Goal: Task Accomplishment & Management: Use online tool/utility

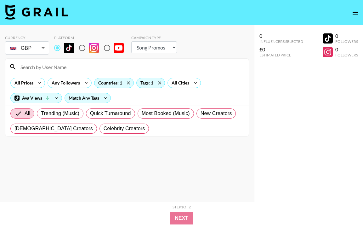
select select "Song"
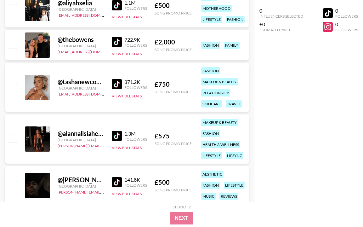
click at [269, 65] on div "0 Influencers Selected £0 Estimated Price 0 Followers 0 Followers" at bounding box center [308, 101] width 109 height 202
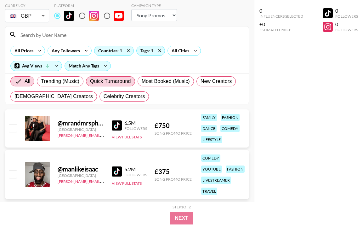
scroll to position [20, 0]
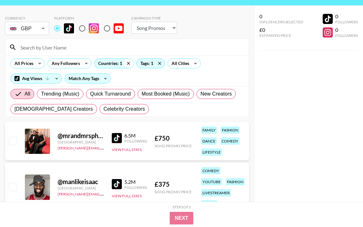
click at [130, 63] on icon at bounding box center [128, 63] width 10 height 9
click at [163, 62] on icon at bounding box center [160, 63] width 10 height 9
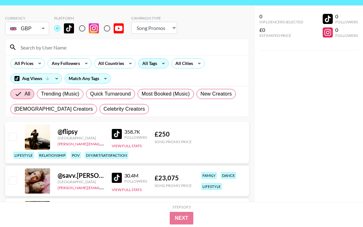
click at [100, 49] on input at bounding box center [131, 47] width 228 height 10
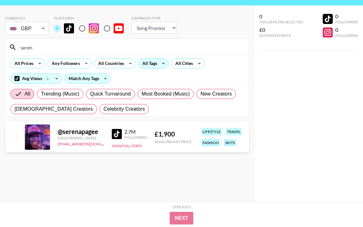
type input "seren"
click at [38, 30] on body "Currency GBP GBP ​ Platform Campaign Type Choose Type... Song Promos Brand Prom…" at bounding box center [181, 106] width 363 height 252
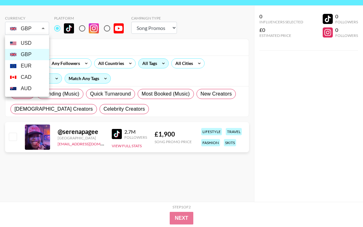
click at [31, 45] on li "USD" at bounding box center [27, 42] width 44 height 11
type input "USD"
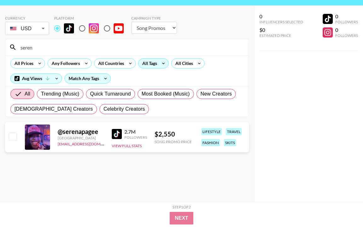
click at [40, 49] on input "seren" at bounding box center [131, 47] width 228 height 10
drag, startPoint x: 40, startPoint y: 46, endPoint x: 19, endPoint y: 43, distance: 21.2
click at [19, 43] on input "seren" at bounding box center [131, 47] width 228 height 10
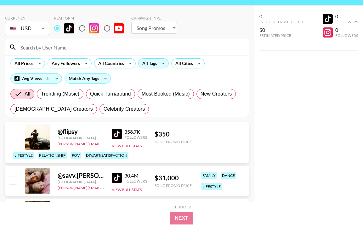
click at [54, 48] on input at bounding box center [131, 47] width 228 height 10
click at [89, 47] on input at bounding box center [131, 47] width 228 height 10
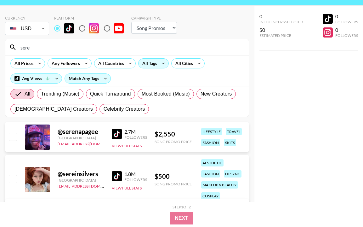
click at [116, 135] on img at bounding box center [117, 134] width 10 height 10
drag, startPoint x: 38, startPoint y: 46, endPoint x: -3, endPoint y: 44, distance: 41.0
click at [0, 44] on html "Currency USD USD ​ Platform Campaign Type Choose Type... Song Promos Brand Prom…" at bounding box center [181, 125] width 363 height 291
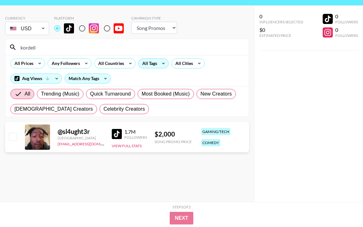
type input "kordell"
click at [121, 131] on img at bounding box center [117, 134] width 10 height 10
drag, startPoint x: 53, startPoint y: 50, endPoint x: -7, endPoint y: 44, distance: 59.8
click at [0, 44] on html "Currency USD USD ​ Platform Campaign Type Choose Type... Song Promos Brand Prom…" at bounding box center [181, 106] width 363 height 252
